Goal: Information Seeking & Learning: Learn about a topic

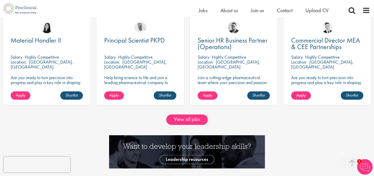
scroll to position [451, 0]
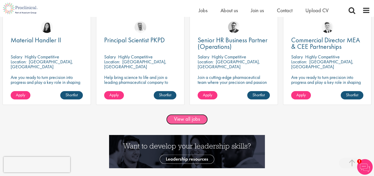
click at [174, 116] on link "View all jobs" at bounding box center [187, 119] width 42 height 10
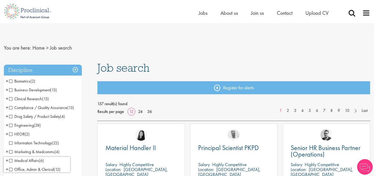
click at [75, 69] on h3 "Discipline" at bounding box center [43, 70] width 78 height 11
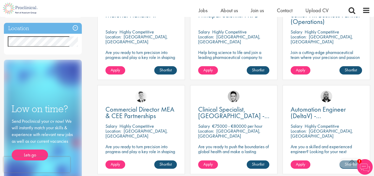
scroll to position [122, 0]
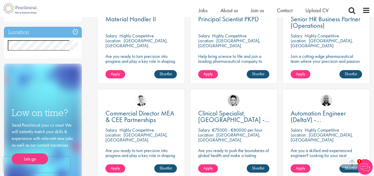
click at [75, 29] on h3 "Location" at bounding box center [43, 32] width 78 height 11
click at [75, 31] on h3 "Location" at bounding box center [43, 32] width 78 height 11
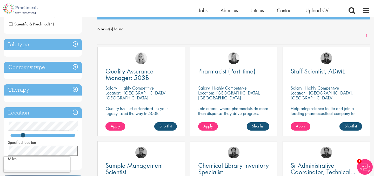
scroll to position [69, 0]
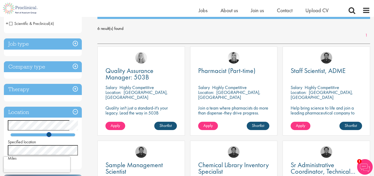
drag, startPoint x: 23, startPoint y: 134, endPoint x: 49, endPoint y: 133, distance: 26.2
click at [49, 133] on span at bounding box center [48, 134] width 5 height 5
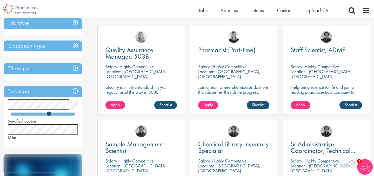
scroll to position [108, 0]
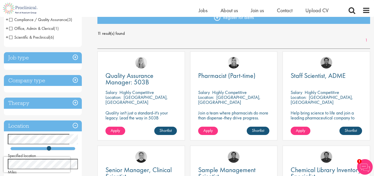
scroll to position [64, 0]
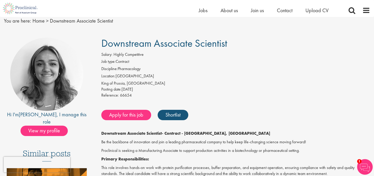
scroll to position [19, 0]
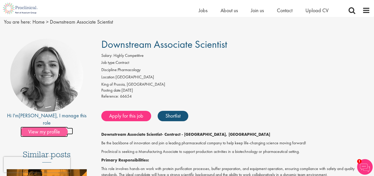
click at [38, 127] on span "View my profile" at bounding box center [44, 132] width 47 height 10
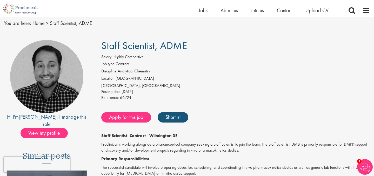
scroll to position [24, 0]
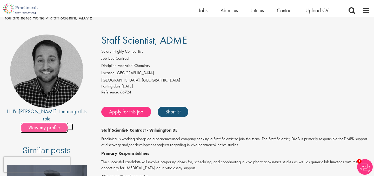
click at [37, 123] on span "View my profile" at bounding box center [44, 128] width 47 height 10
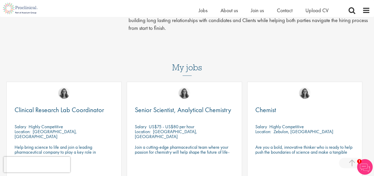
scroll to position [184, 0]
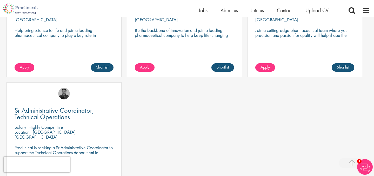
scroll to position [284, 0]
